Goal: Task Accomplishment & Management: Use online tool/utility

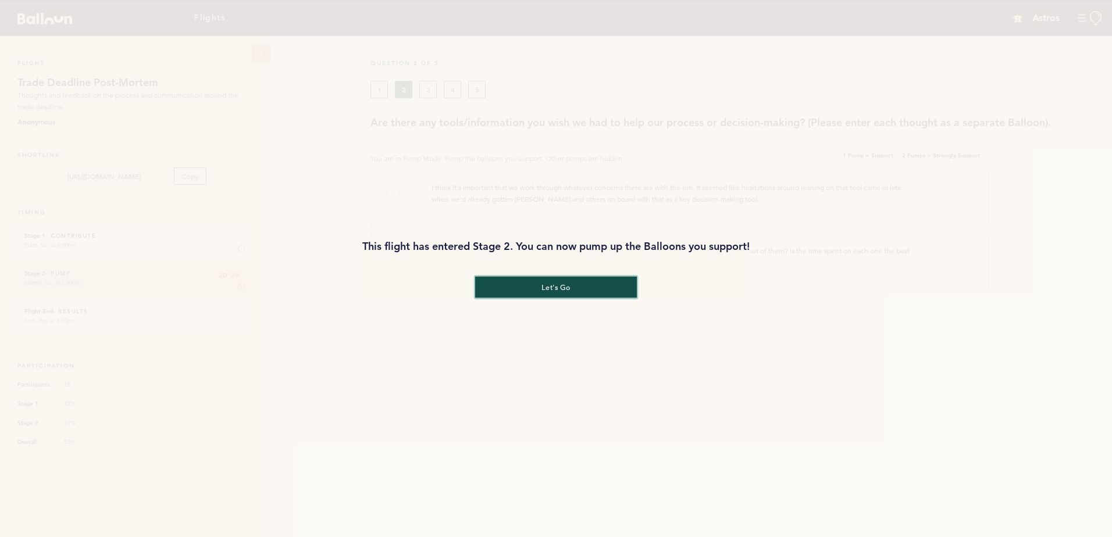
click at [531, 283] on button "let's go" at bounding box center [556, 287] width 162 height 22
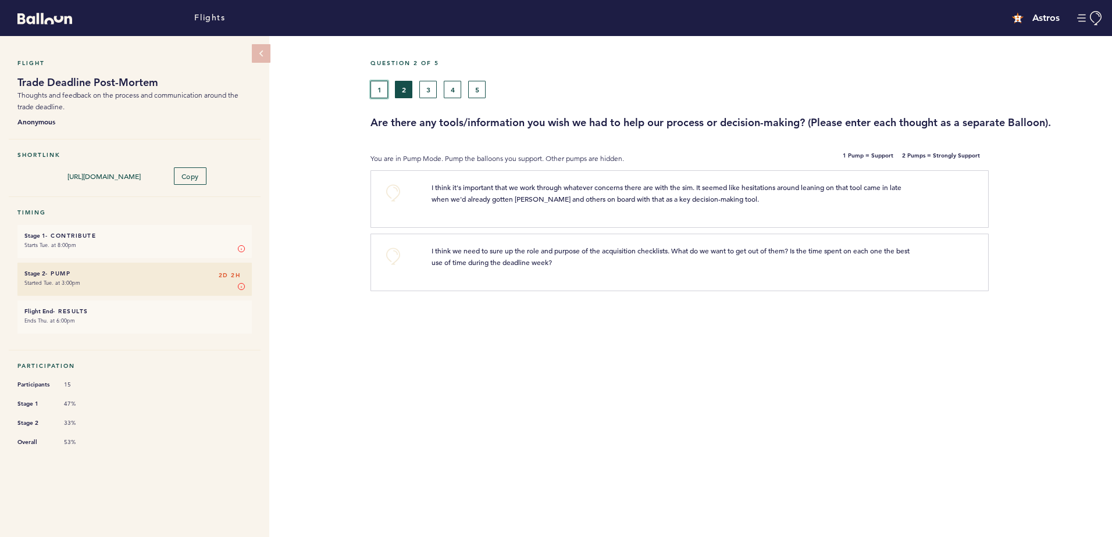
click at [378, 91] on button "1" at bounding box center [379, 89] width 17 height 17
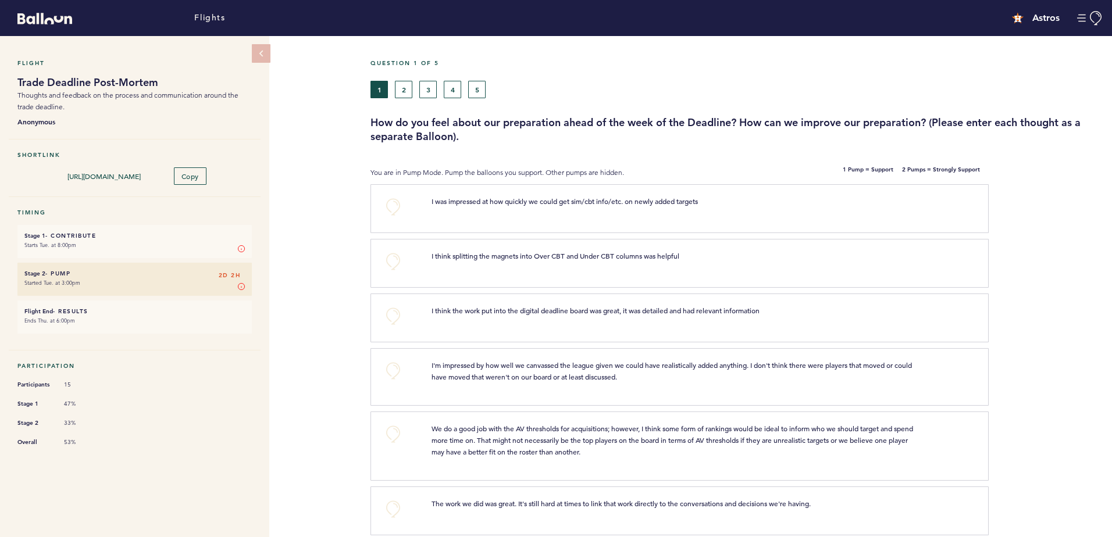
click at [468, 86] on div "1 2 3 4 5" at bounding box center [643, 89] width 545 height 17
click at [472, 87] on button "5" at bounding box center [476, 89] width 17 height 17
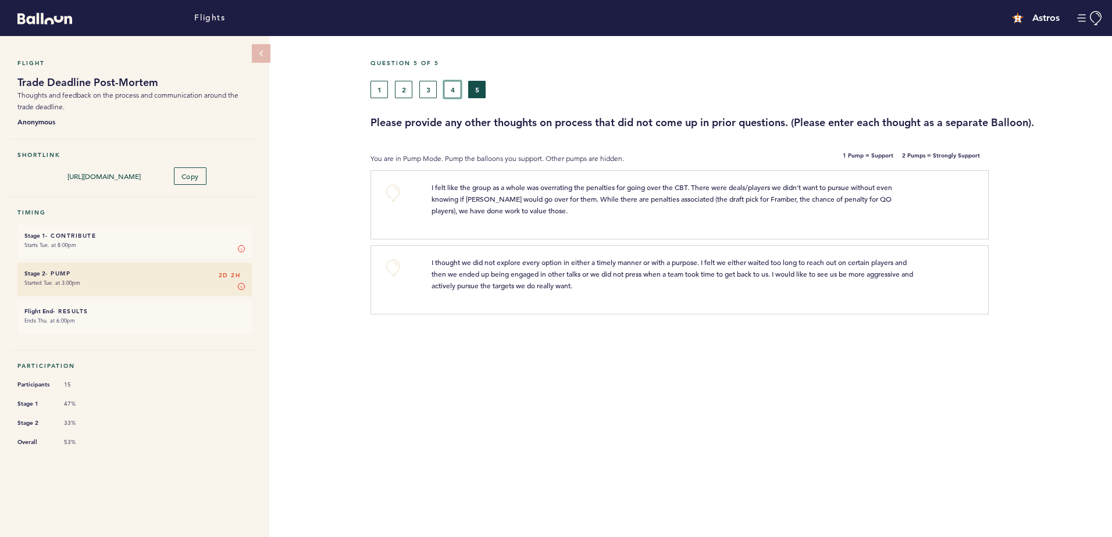
click at [447, 90] on button "4" at bounding box center [452, 89] width 17 height 17
